Goal: Task Accomplishment & Management: Complete application form

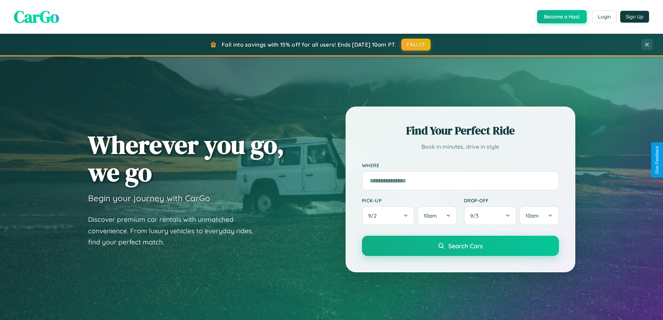
scroll to position [1340, 0]
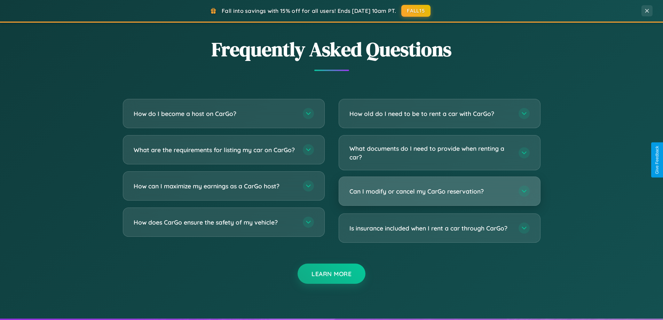
click at [440, 191] on h3 "Can I modify or cancel my CarGo reservation?" at bounding box center [431, 191] width 162 height 9
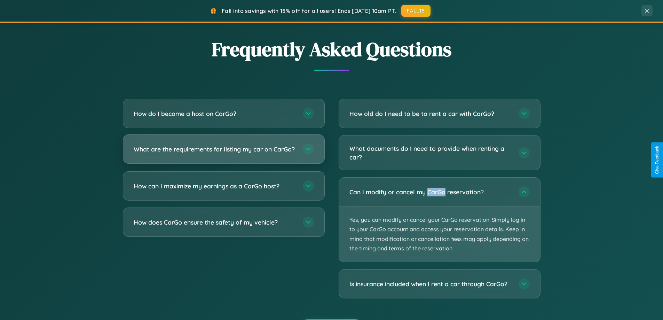
click at [224, 153] on h3 "What are the requirements for listing my car on CarGo?" at bounding box center [215, 149] width 162 height 9
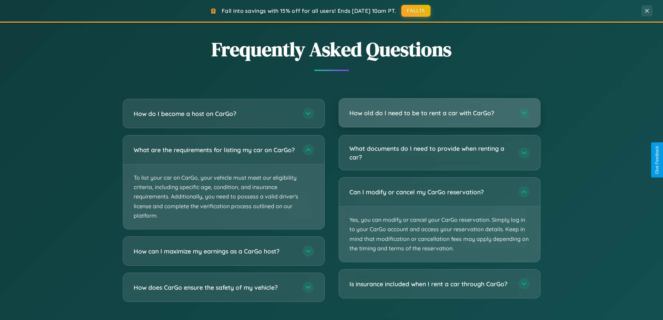
click at [440, 114] on h3 "How old do I need to be to rent a car with CarGo?" at bounding box center [431, 113] width 162 height 9
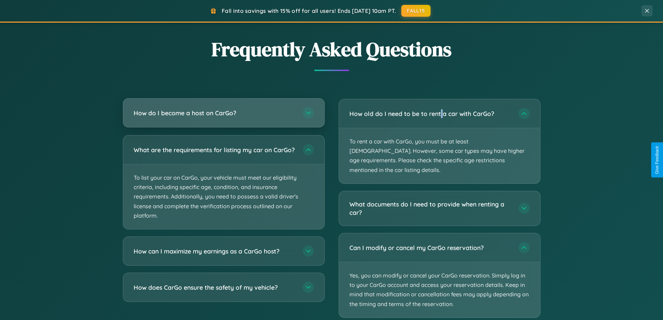
click at [224, 114] on h3 "How do I become a host on CarGo?" at bounding box center [215, 113] width 162 height 9
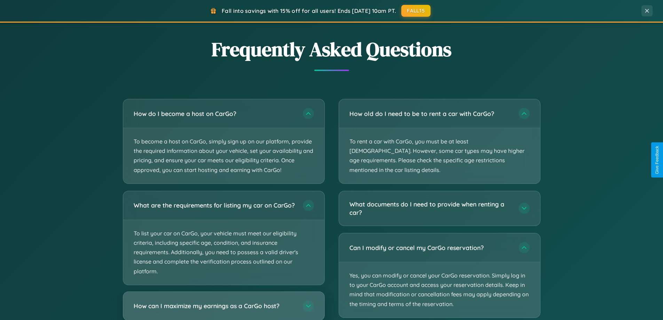
click at [224, 309] on h3 "How can I maximize my earnings as a CarGo host?" at bounding box center [215, 306] width 162 height 9
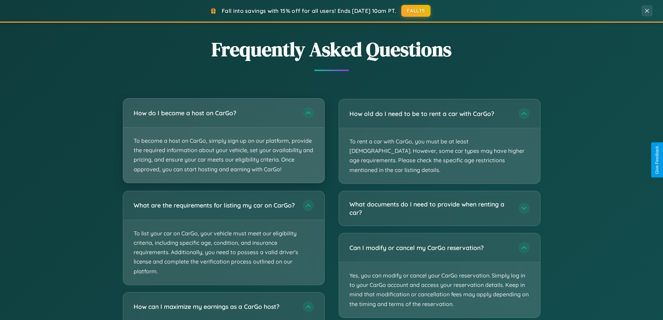
click at [224, 141] on p "To become a host on CarGo, simply sign up on our platform, provide the required…" at bounding box center [223, 154] width 201 height 55
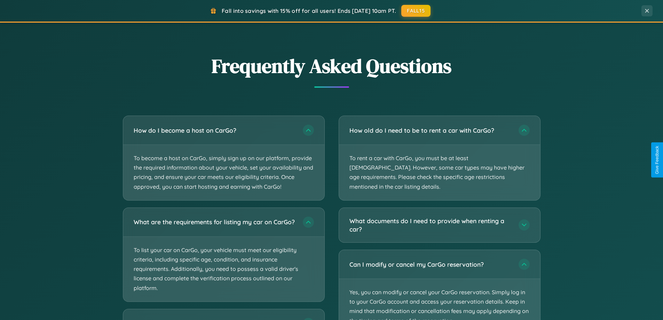
scroll to position [0, 0]
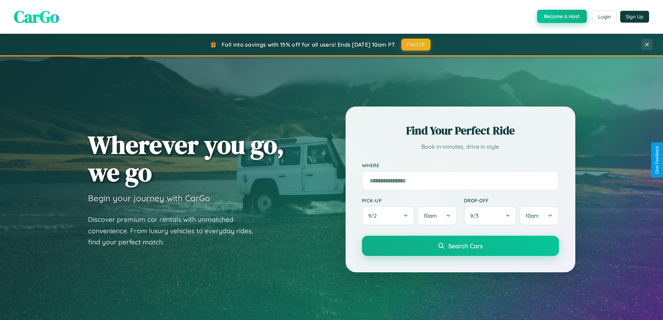
click at [561, 16] on button "Become a Host" at bounding box center [562, 16] width 50 height 13
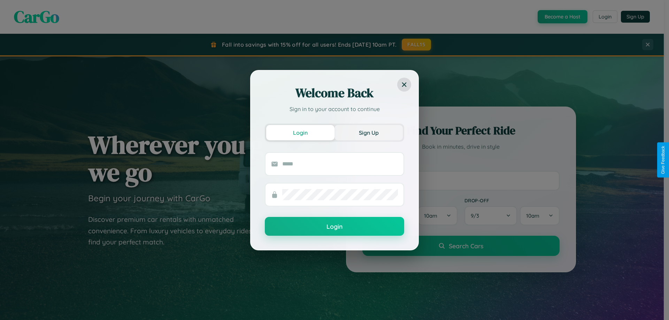
click at [368, 132] on button "Sign Up" at bounding box center [368, 132] width 68 height 15
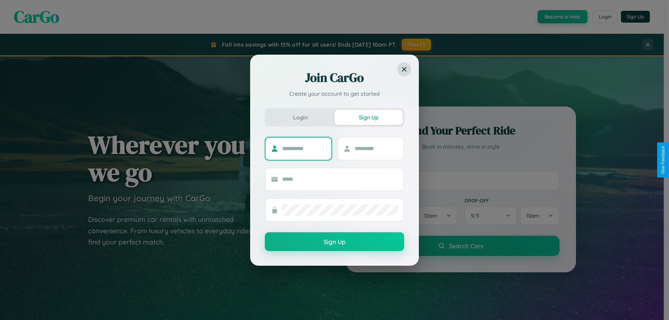
click at [304, 148] on input "text" at bounding box center [304, 148] width 44 height 11
type input "******"
click at [376, 148] on input "text" at bounding box center [377, 148] width 44 height 11
type input "*****"
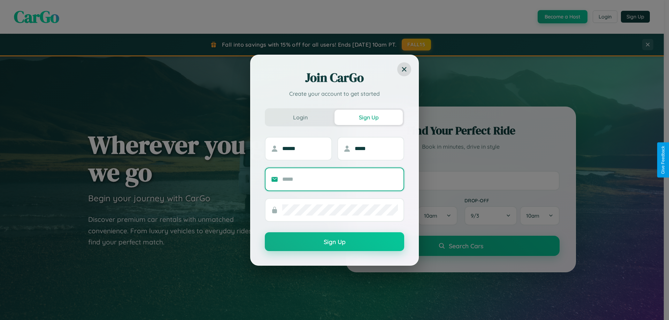
click at [340, 179] on input "text" at bounding box center [340, 179] width 116 height 11
type input "**********"
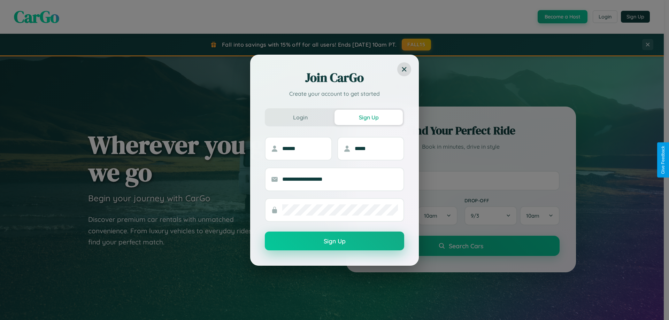
click at [334, 241] on button "Sign Up" at bounding box center [334, 241] width 139 height 19
